Goal: Transaction & Acquisition: Purchase product/service

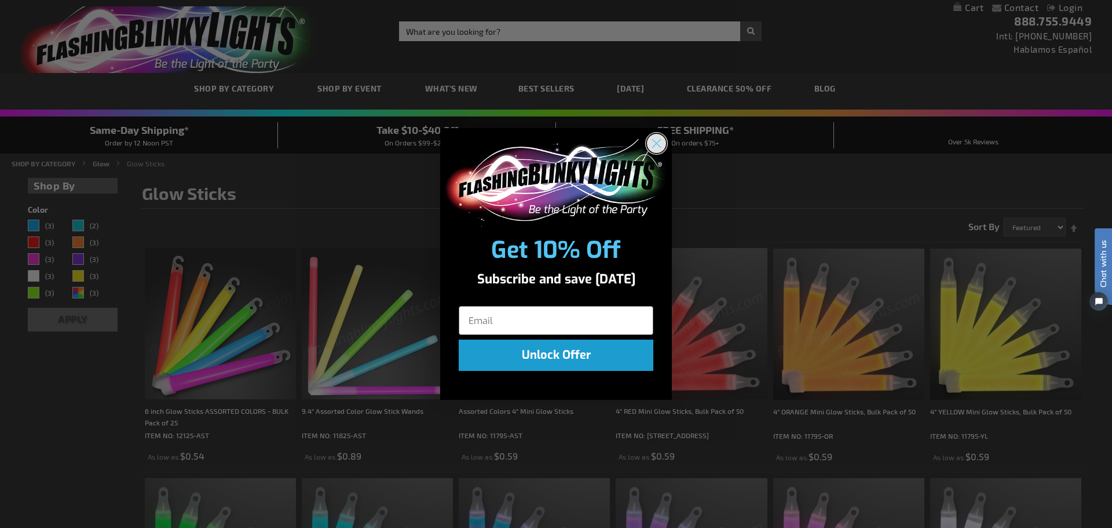
click at [660, 147] on icon "Close dialog" at bounding box center [657, 143] width 20 height 20
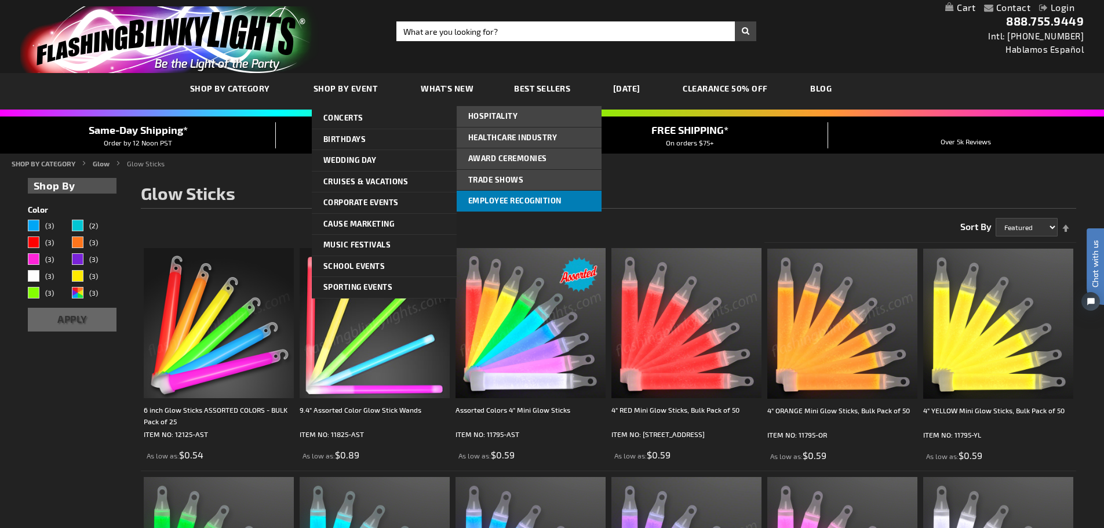
click at [487, 198] on span "Employee Recognition" at bounding box center [514, 200] width 93 height 9
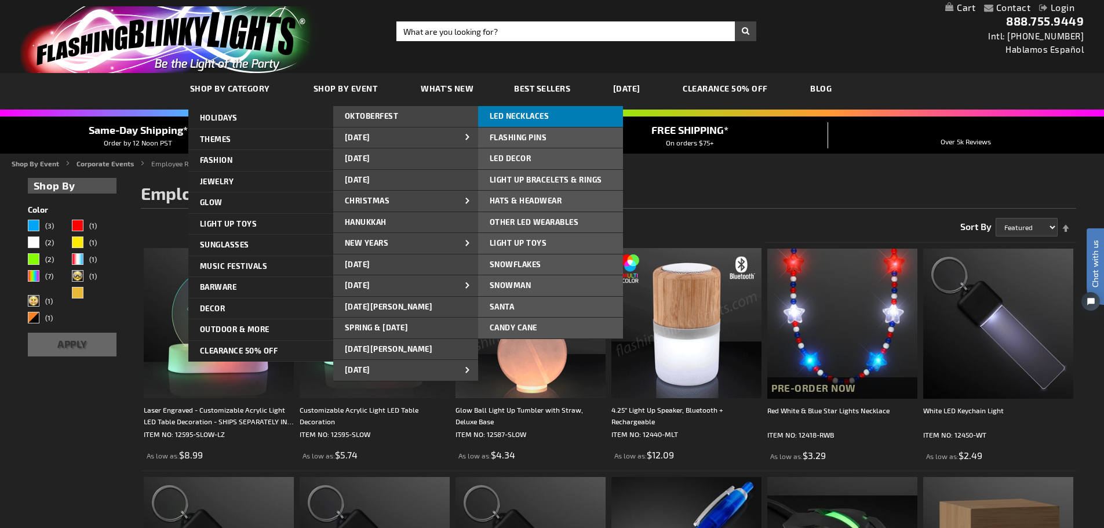
click at [527, 114] on span "LED NECKLACES" at bounding box center [520, 115] width 60 height 9
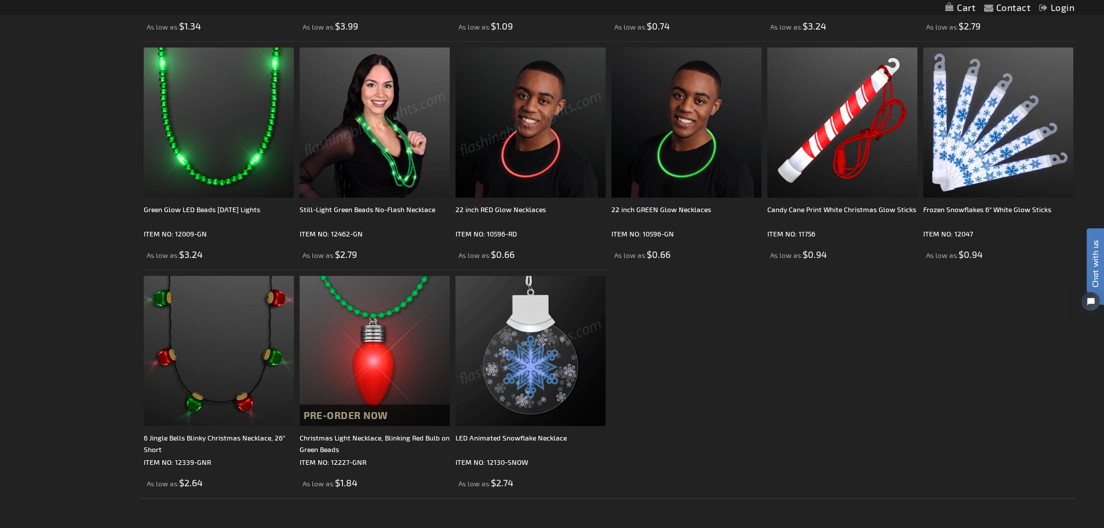
scroll to position [1332, 0]
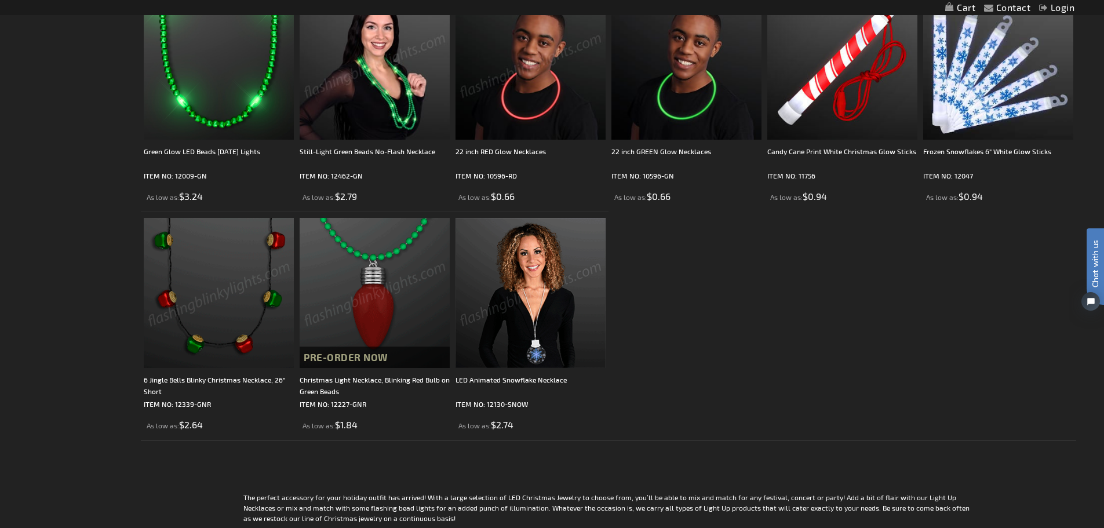
click at [210, 306] on img at bounding box center [219, 293] width 150 height 150
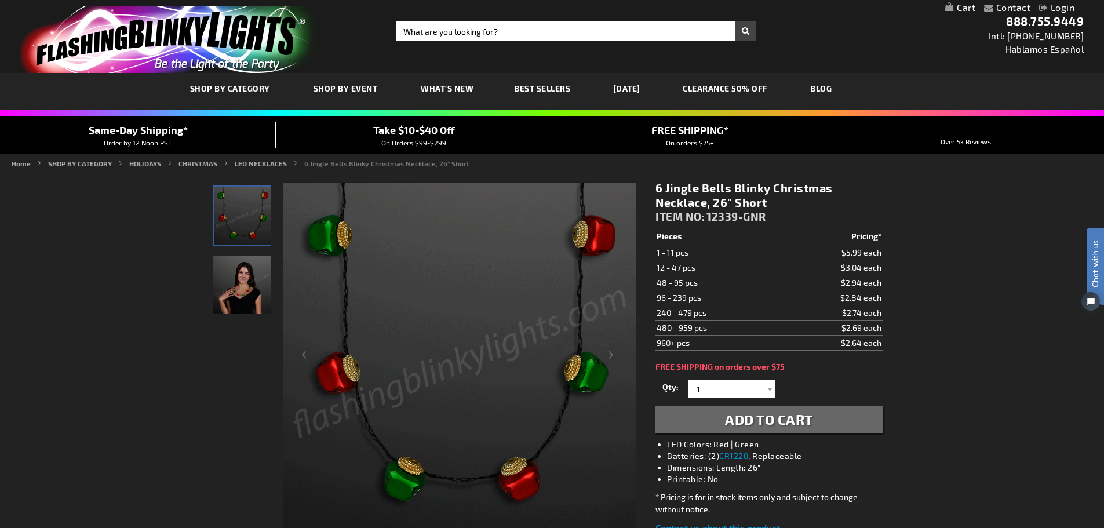
click at [666, 297] on td "96 - 239 pcs" at bounding box center [717, 297] width 124 height 15
click at [769, 389] on div at bounding box center [770, 388] width 12 height 17
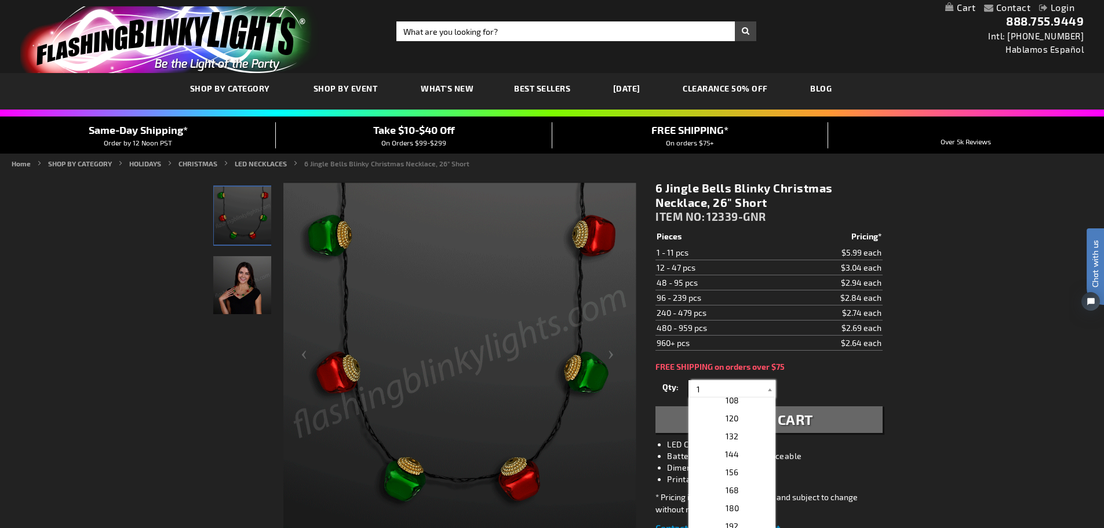
scroll to position [290, 0]
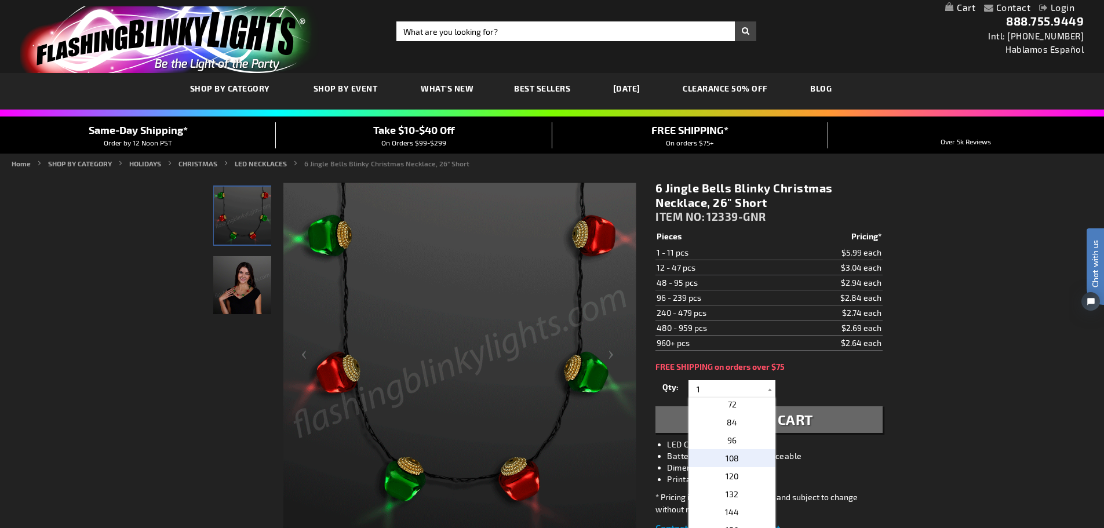
click at [732, 455] on span "108" at bounding box center [731, 458] width 13 height 10
type input "108"
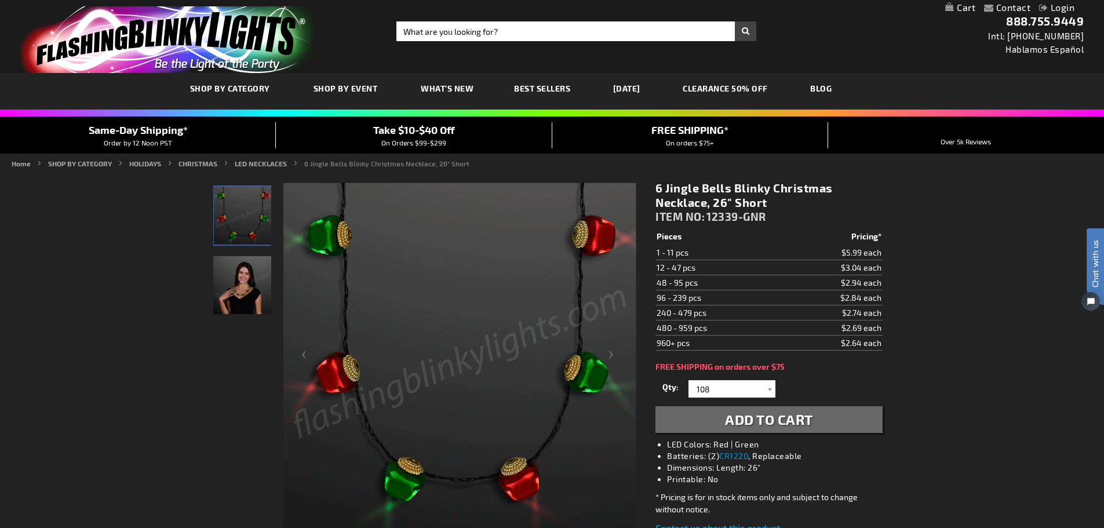
click at [725, 425] on span "Add to Cart" at bounding box center [769, 419] width 88 height 17
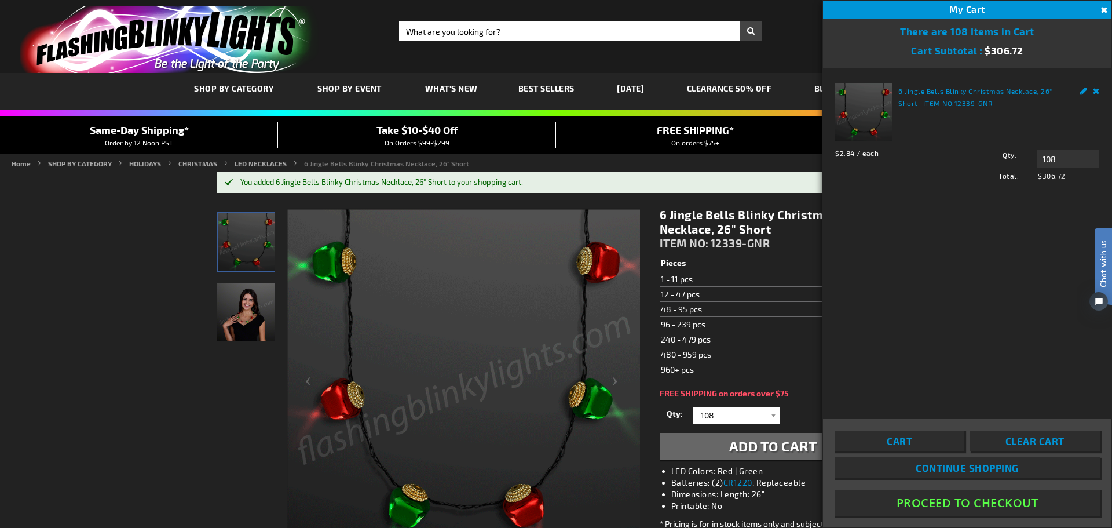
click at [1103, 8] on button "Close" at bounding box center [1103, 10] width 13 height 13
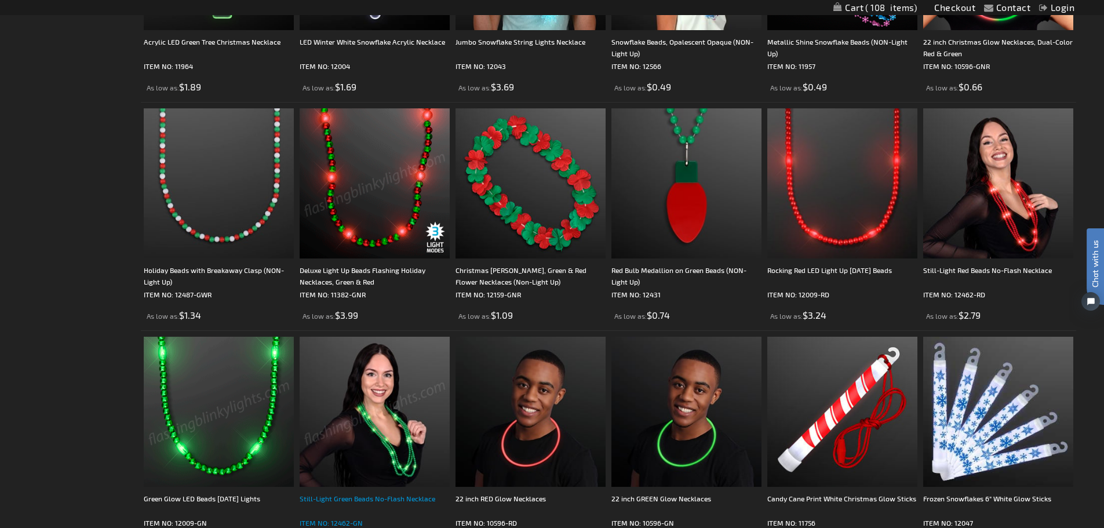
scroll to position [812, 0]
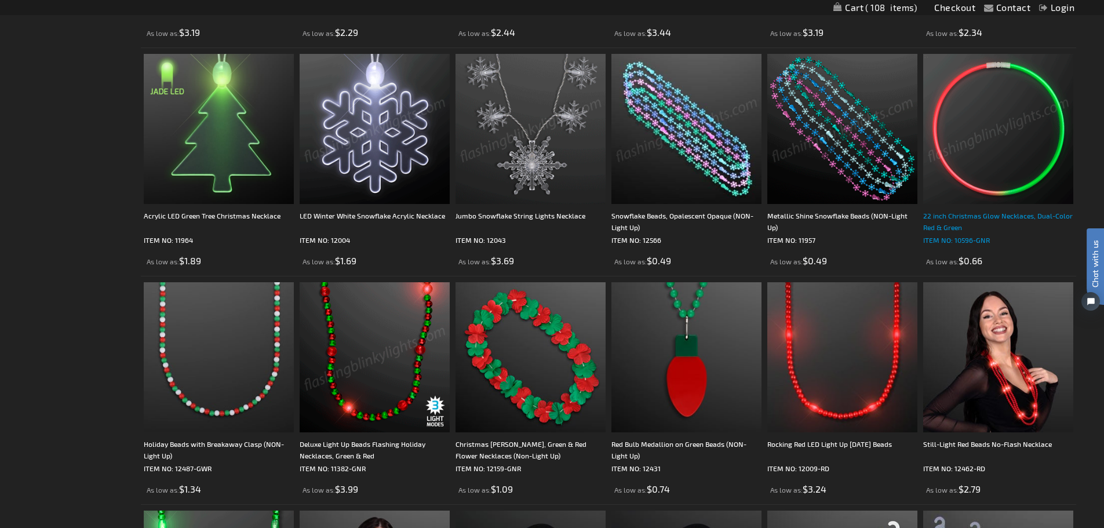
click at [959, 218] on div "22 inch Christmas Glow Necklaces, Dual-Color Red & Green" at bounding box center [998, 221] width 150 height 23
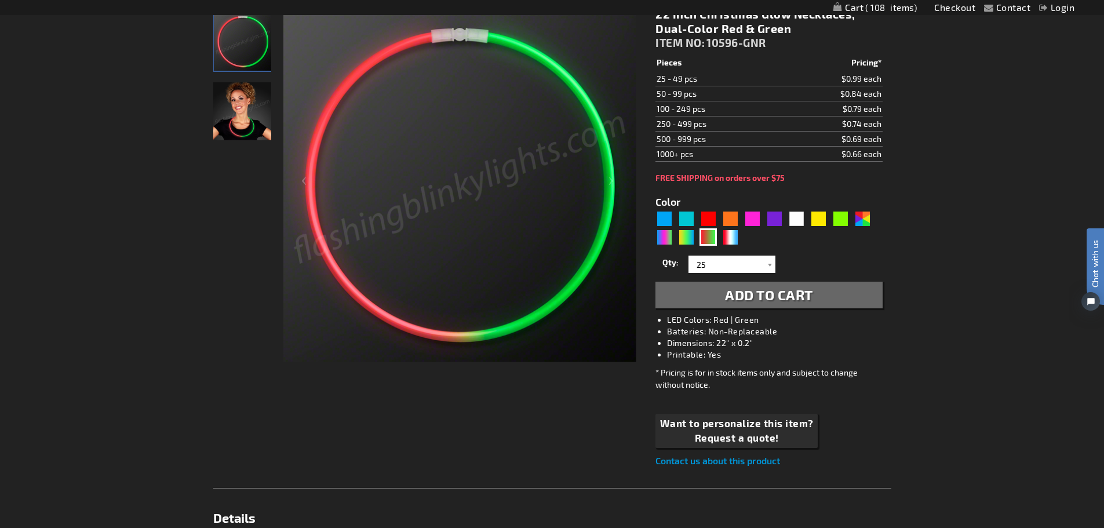
scroll to position [232, 0]
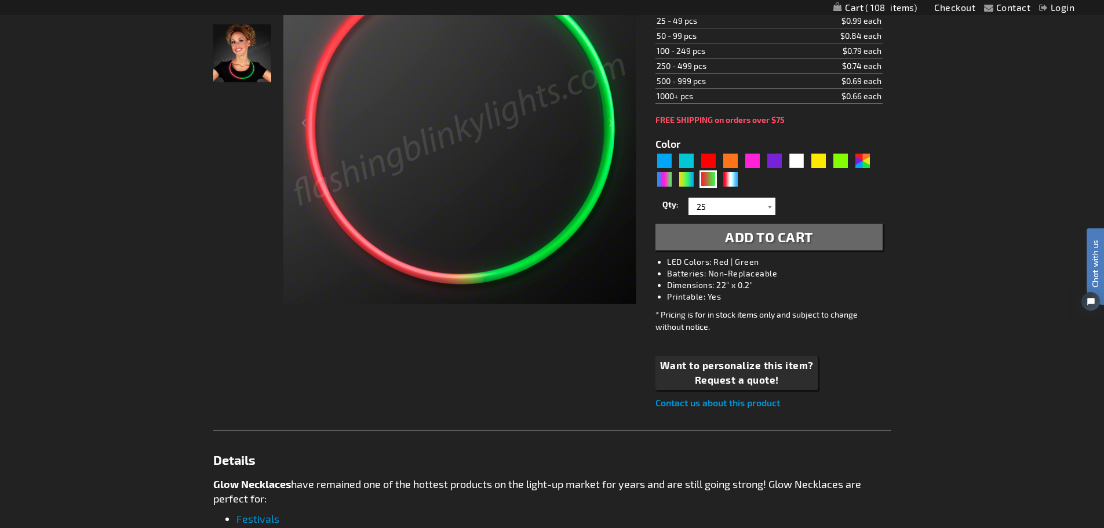
click at [768, 204] on div at bounding box center [770, 206] width 12 height 17
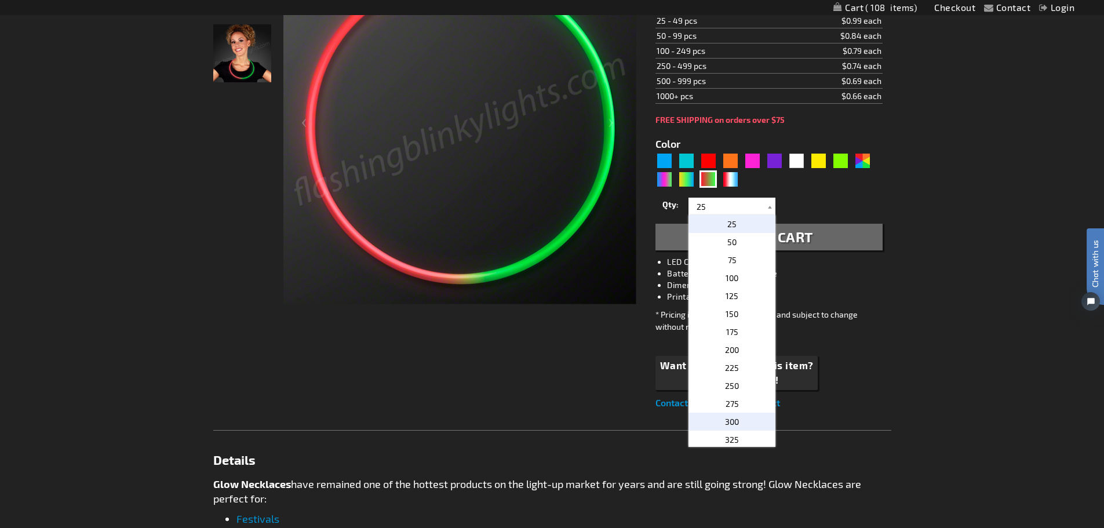
click at [733, 415] on p "300" at bounding box center [731, 421] width 87 height 18
type input "300"
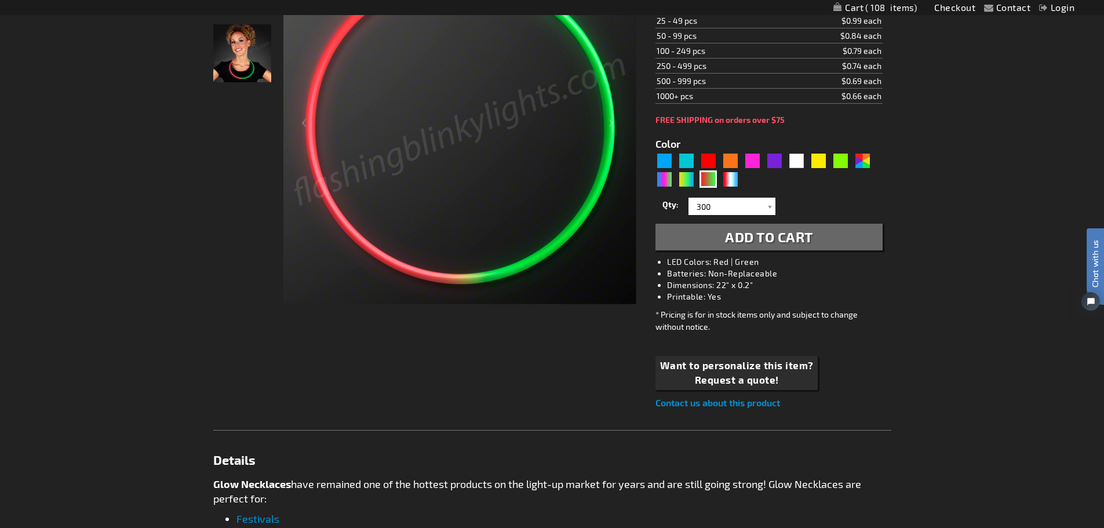
click at [753, 246] on button "Add to Cart" at bounding box center [768, 237] width 227 height 27
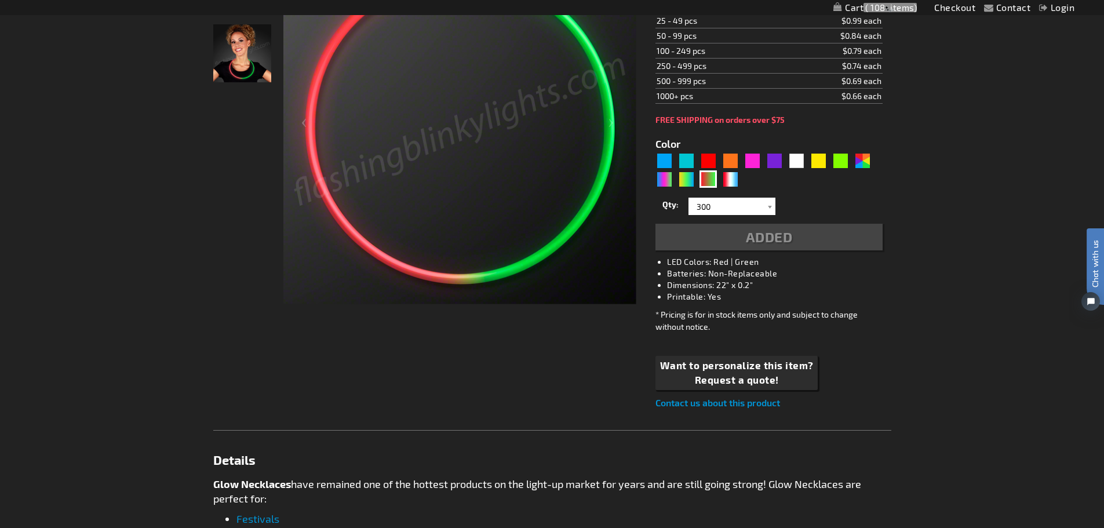
scroll to position [258, 0]
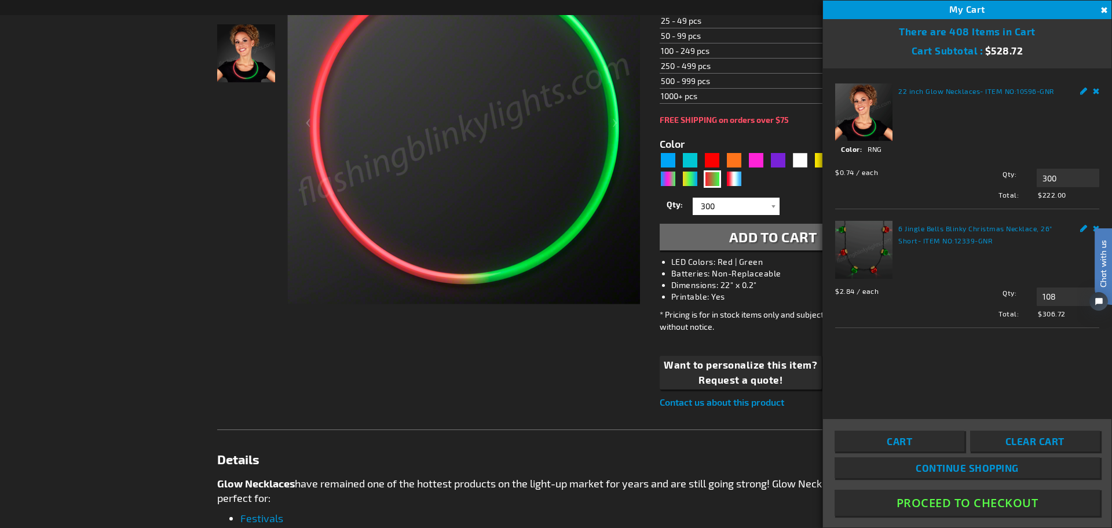
click at [1102, 9] on button "Close" at bounding box center [1103, 10] width 13 height 13
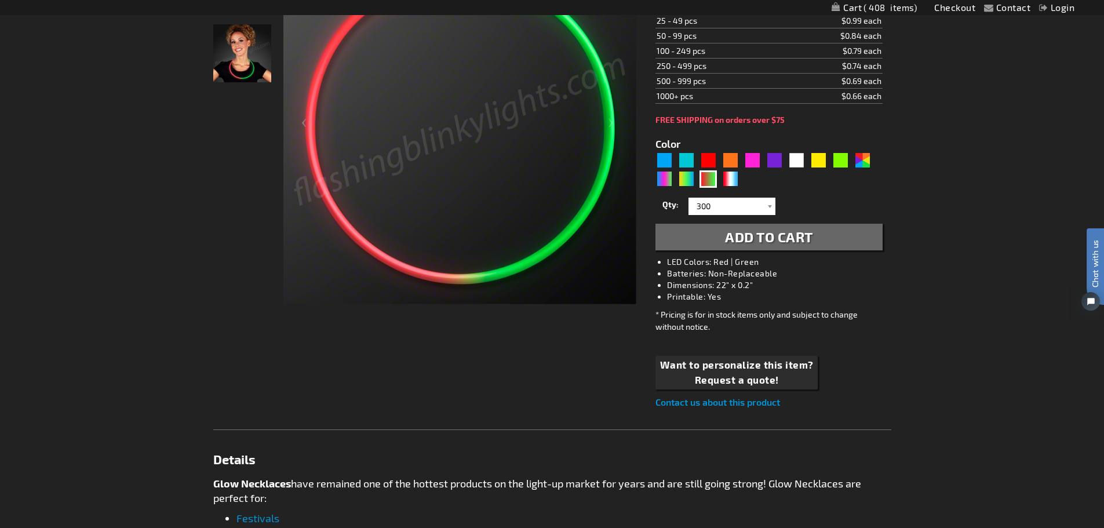
scroll to position [0, 0]
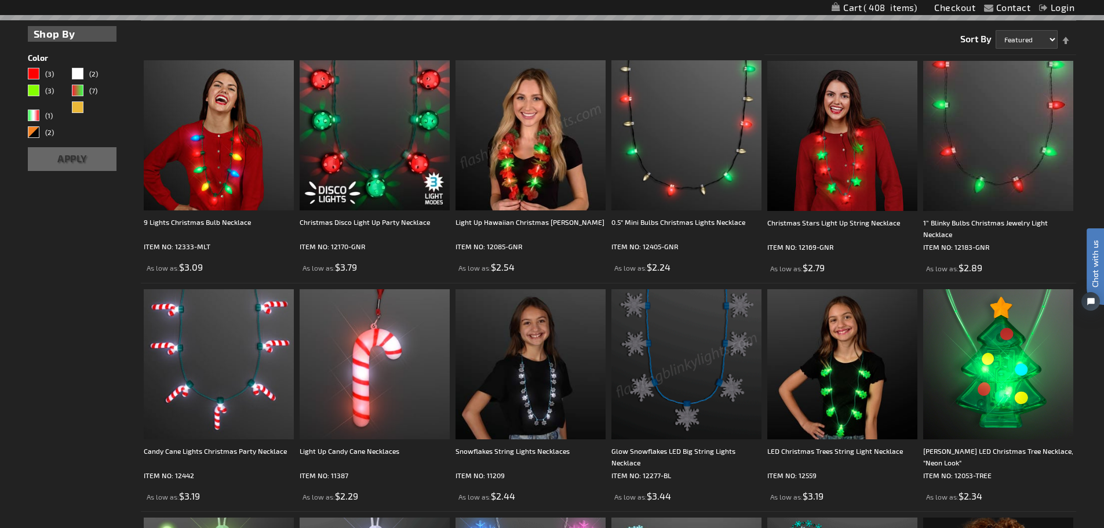
scroll to position [290, 0]
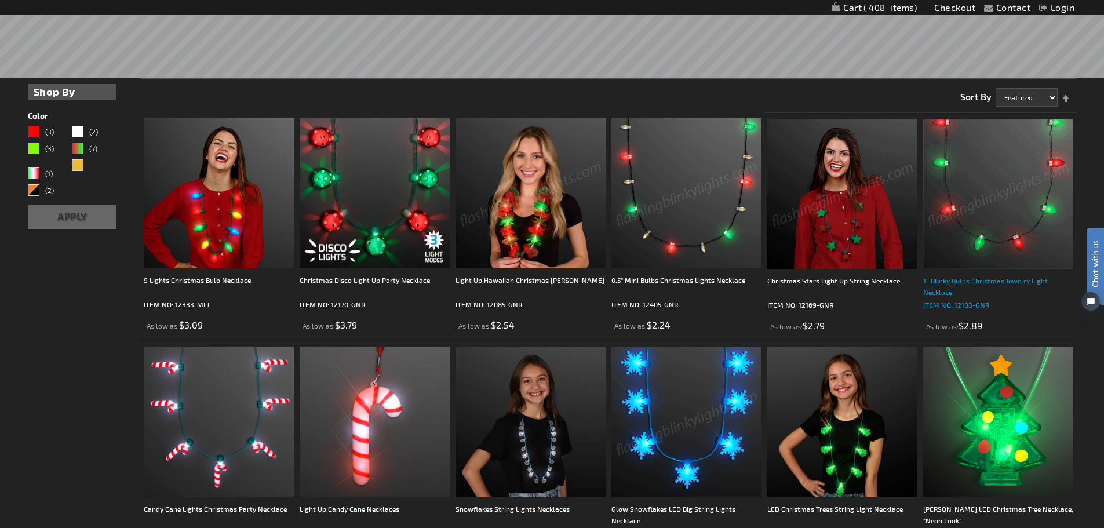
click at [955, 288] on div "1” Blinky Bulbs Christmas Jewelry Light Necklace" at bounding box center [998, 286] width 150 height 23
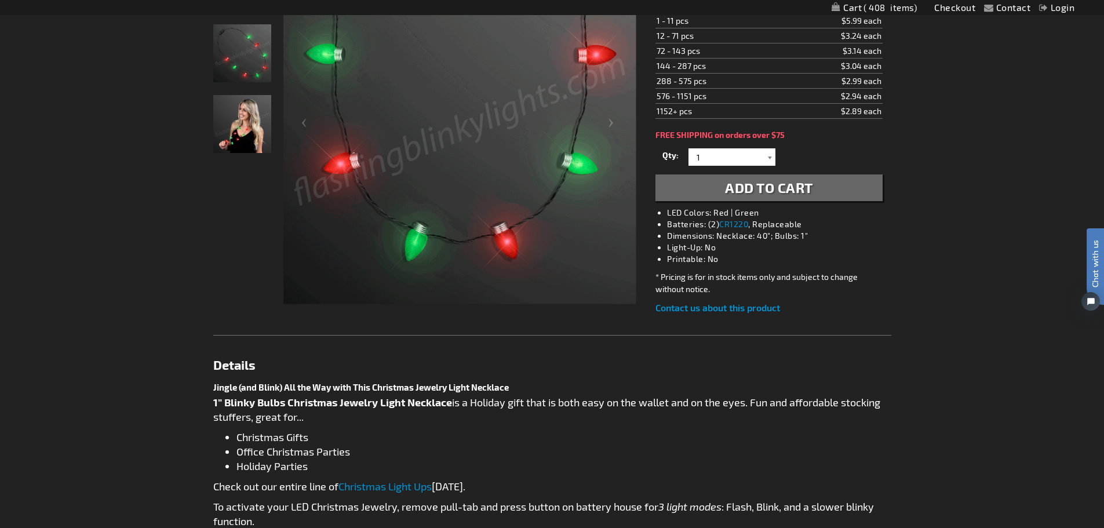
click at [769, 158] on div at bounding box center [770, 156] width 12 height 17
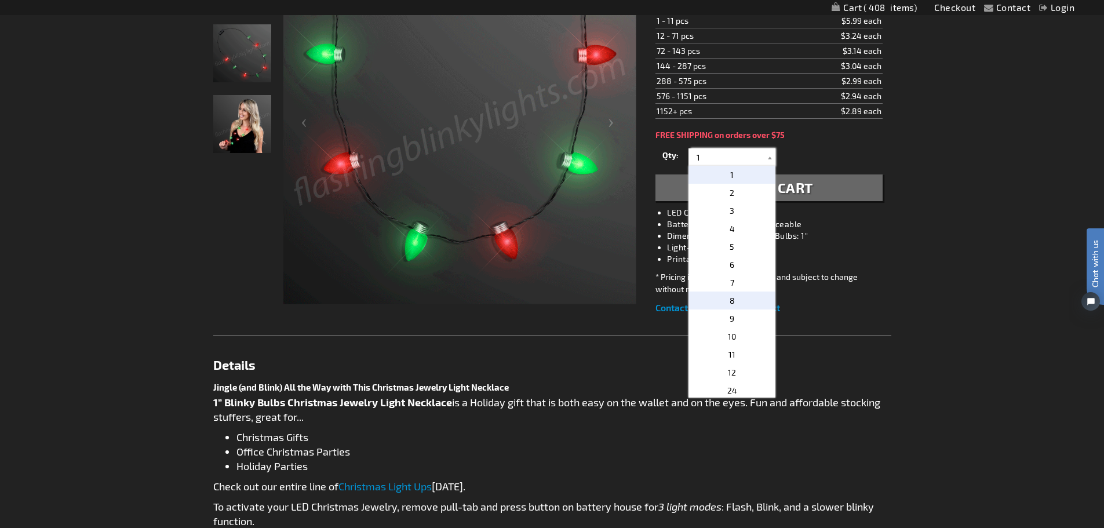
scroll to position [348, 0]
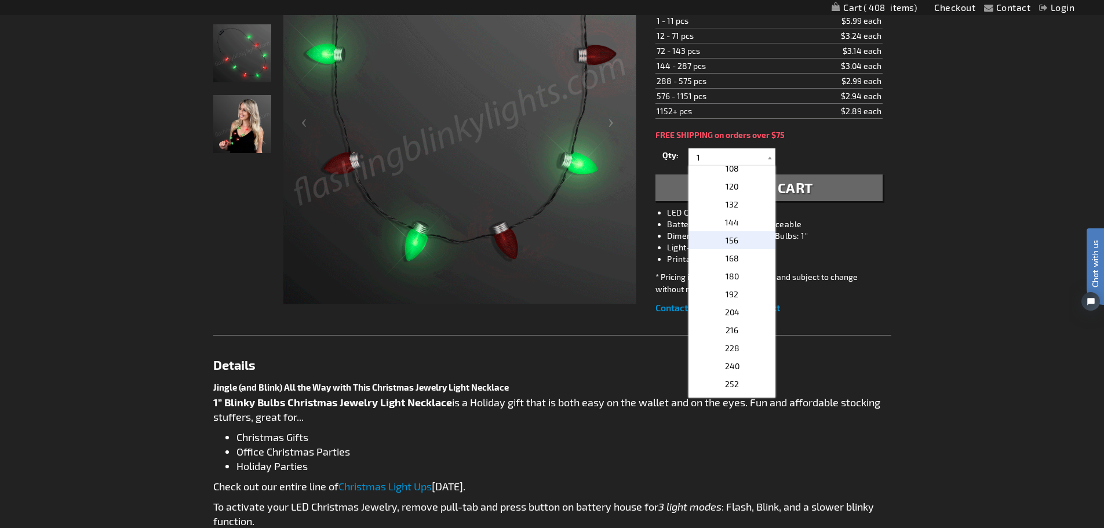
click at [725, 243] on span "156" at bounding box center [731, 240] width 13 height 10
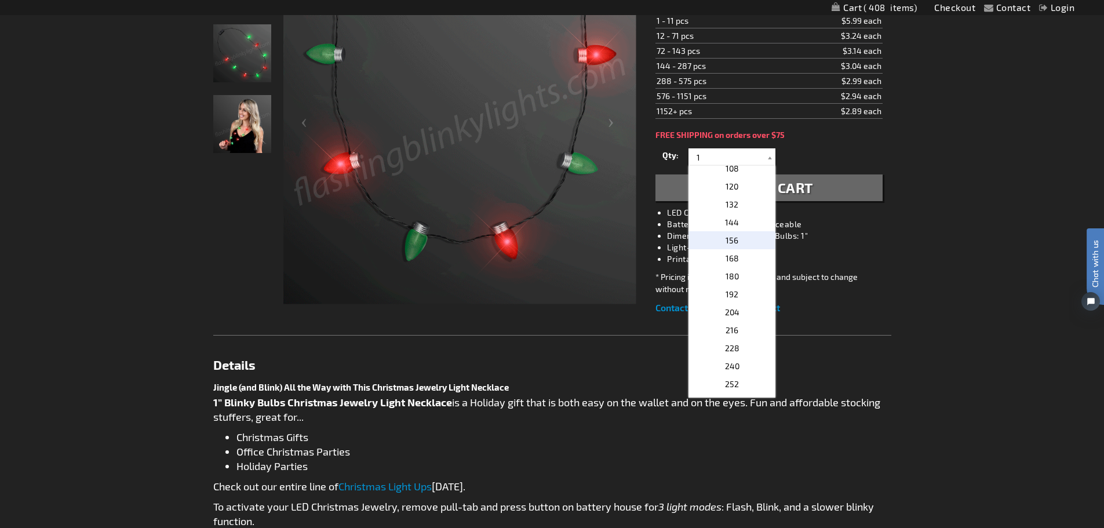
type input "156"
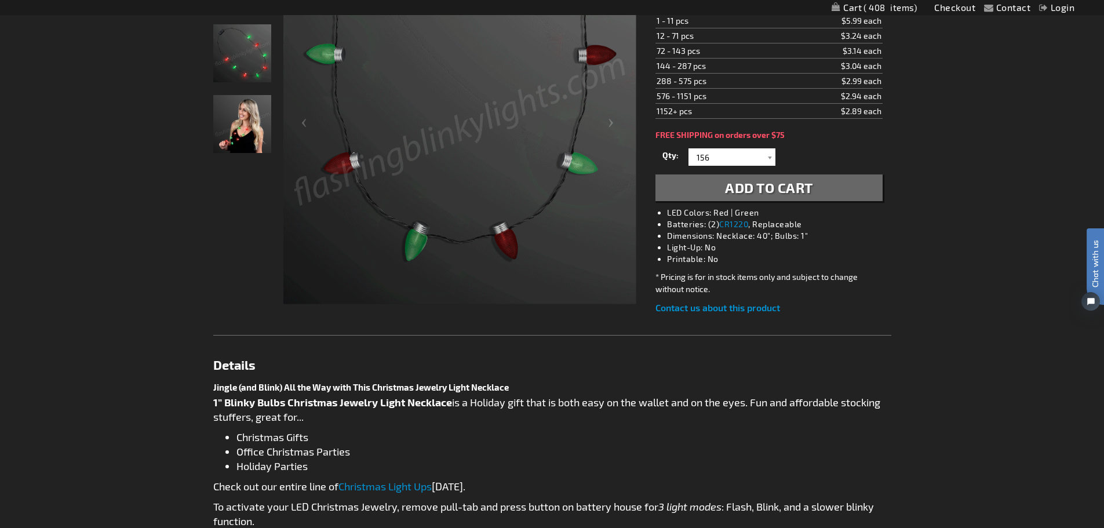
click at [728, 182] on span "Add to Cart" at bounding box center [769, 187] width 88 height 17
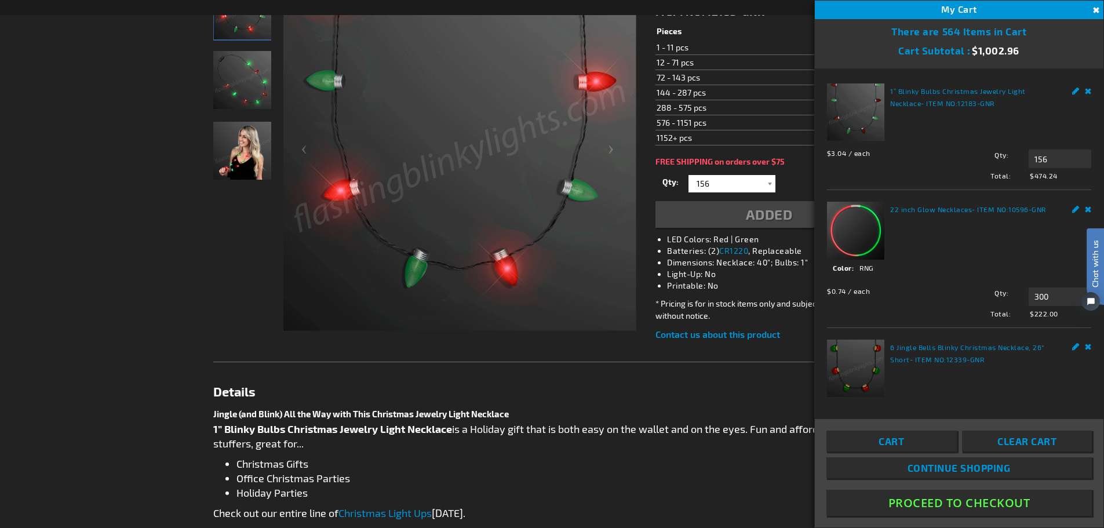
scroll to position [258, 0]
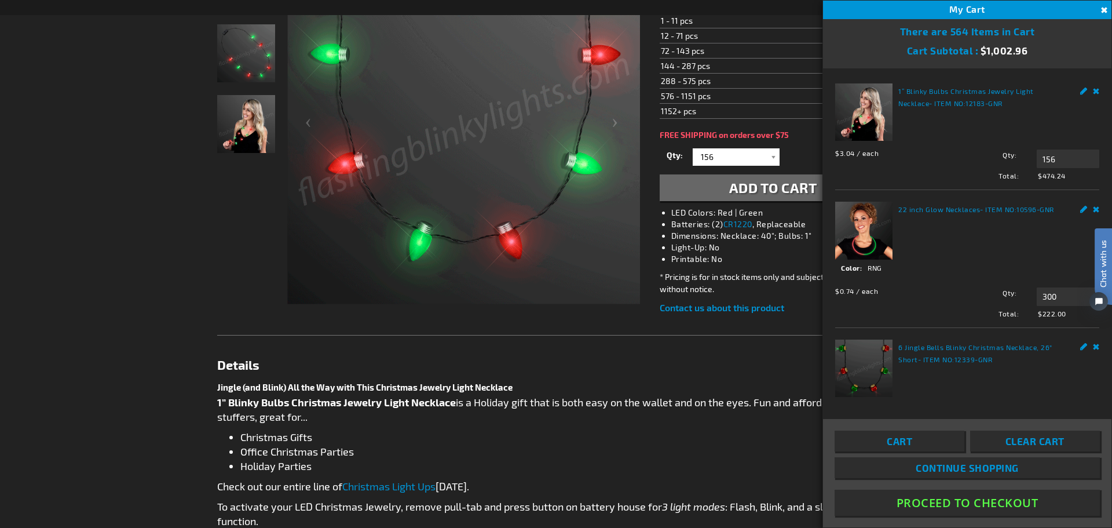
click at [1103, 8] on button "Close" at bounding box center [1103, 10] width 13 height 13
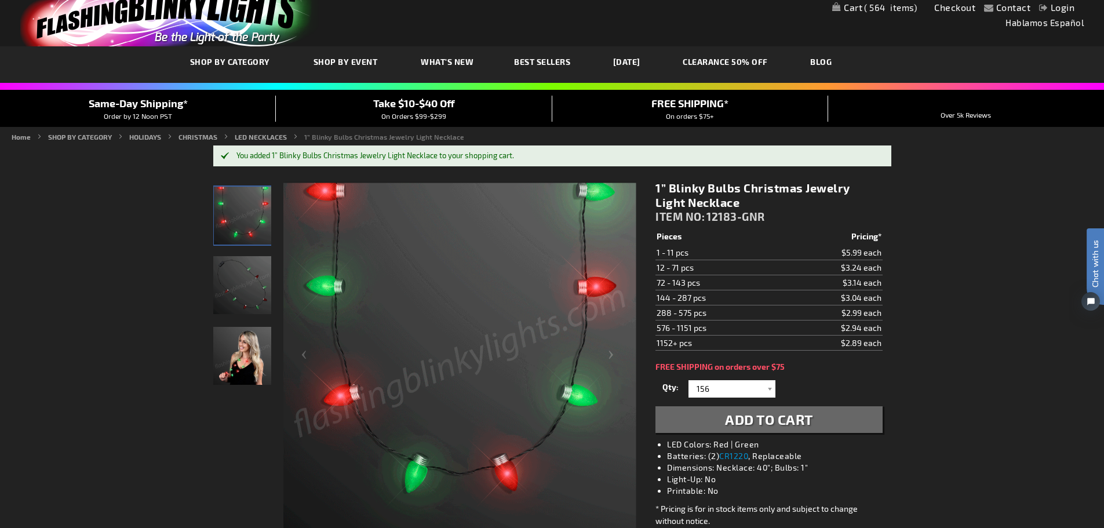
scroll to position [0, 0]
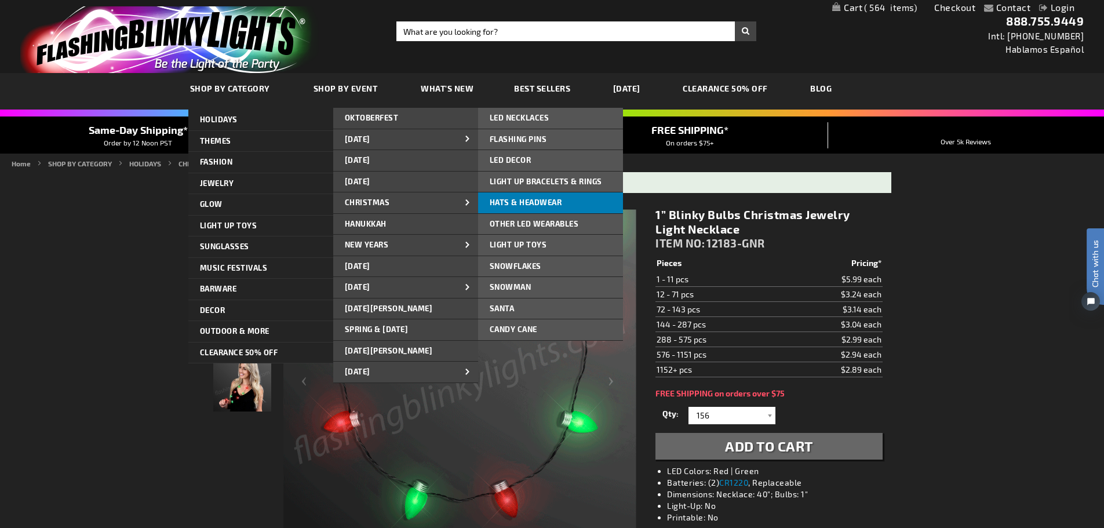
click at [524, 205] on span "Hats & Headwear" at bounding box center [526, 202] width 72 height 9
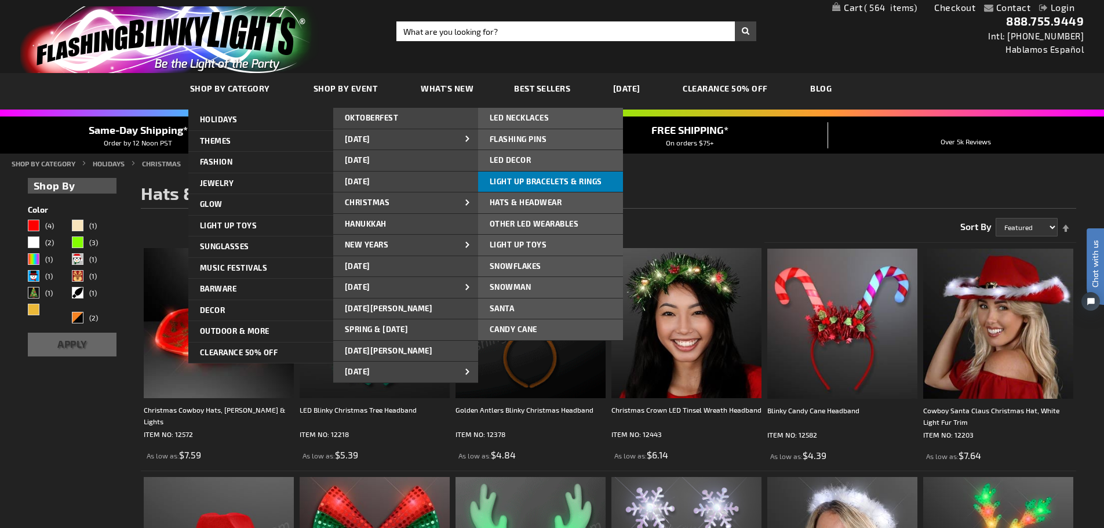
click at [508, 184] on span "Light Up Bracelets & Rings" at bounding box center [546, 181] width 112 height 9
